Goal: Task Accomplishment & Management: Manage account settings

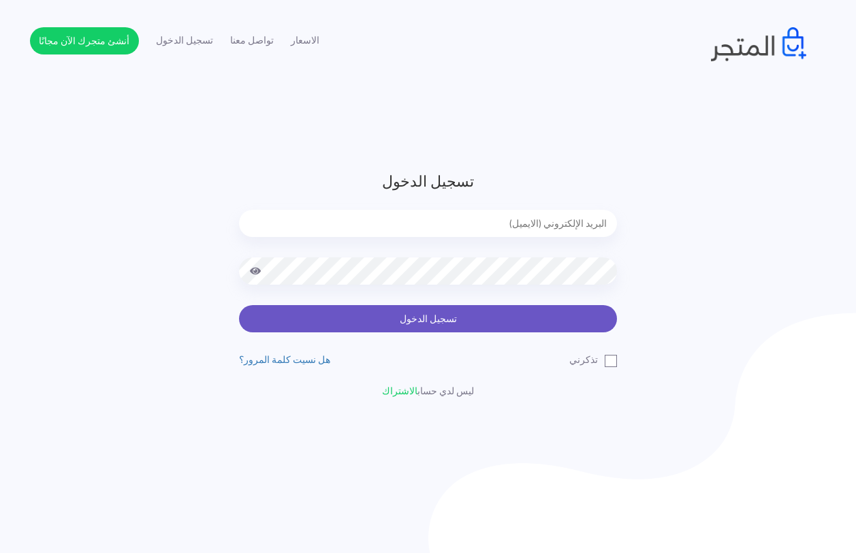
type input "[EMAIL_ADDRESS][DOMAIN_NAME]"
click at [406, 314] on button "تسجيل الدخول" at bounding box center [428, 318] width 378 height 27
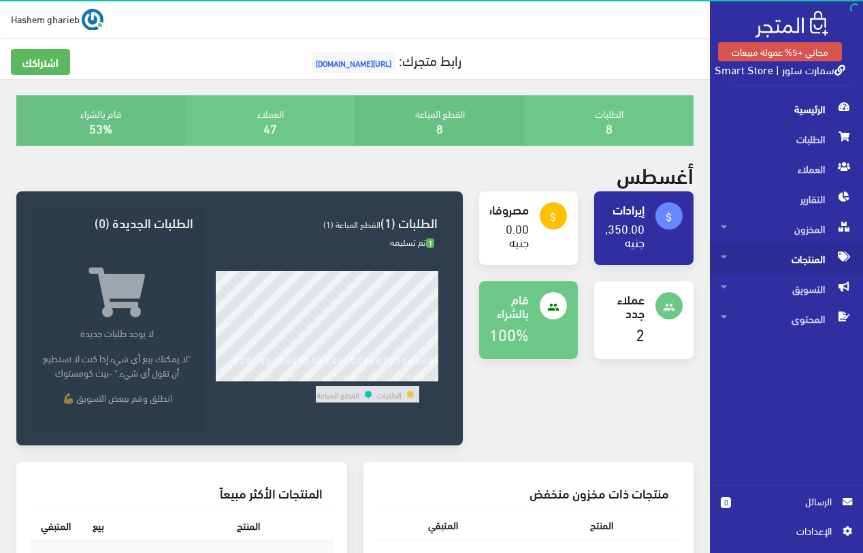
click at [815, 263] on span "المنتجات" at bounding box center [786, 259] width 131 height 30
